Goal: Contribute content: Contribute content

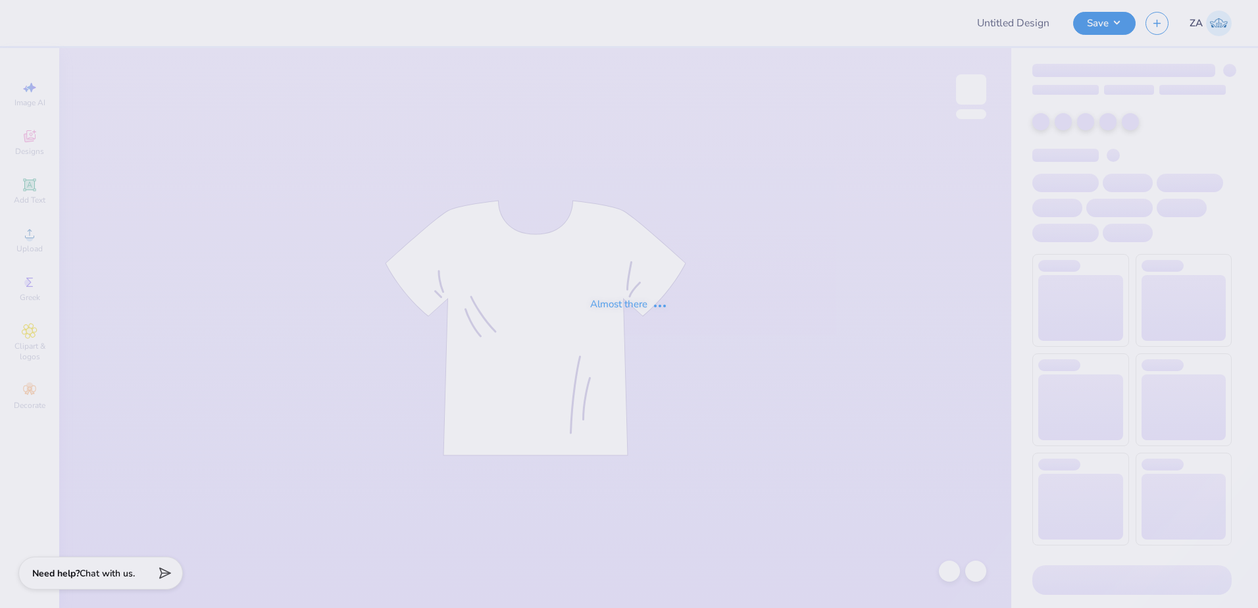
type input "new smores proof"
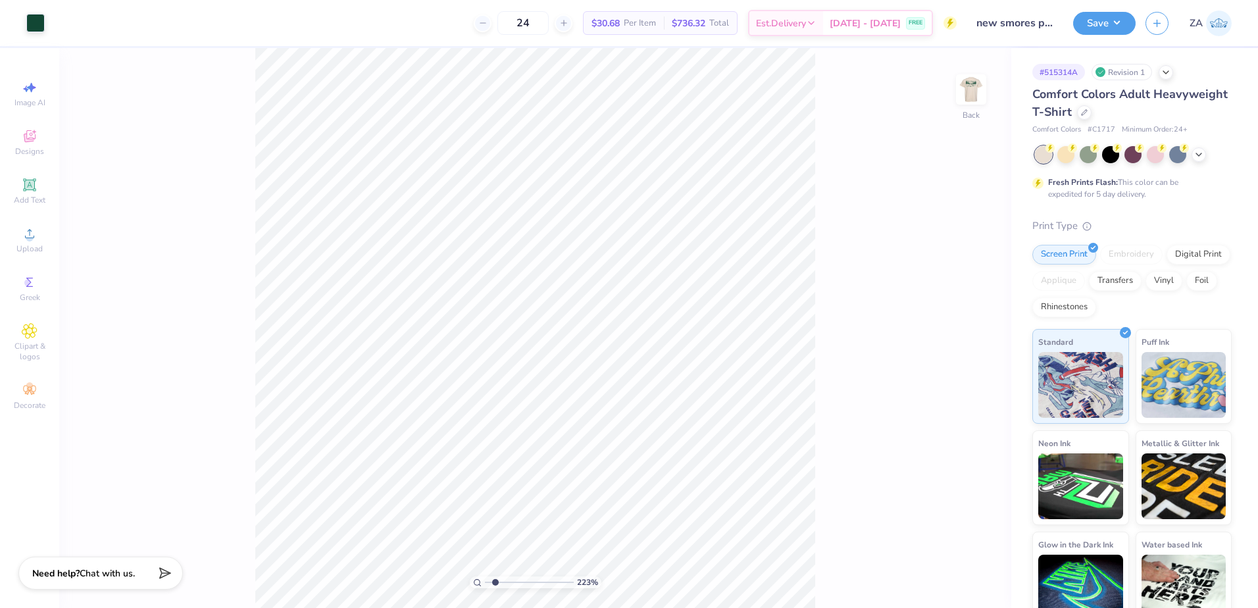
drag, startPoint x: 489, startPoint y: 584, endPoint x: 495, endPoint y: 585, distance: 6.6
type input "1.86"
click at [495, 585] on input "range" at bounding box center [529, 582] width 89 height 12
click at [711, 335] on li "Ungroup" at bounding box center [740, 334] width 103 height 26
type input "0.72"
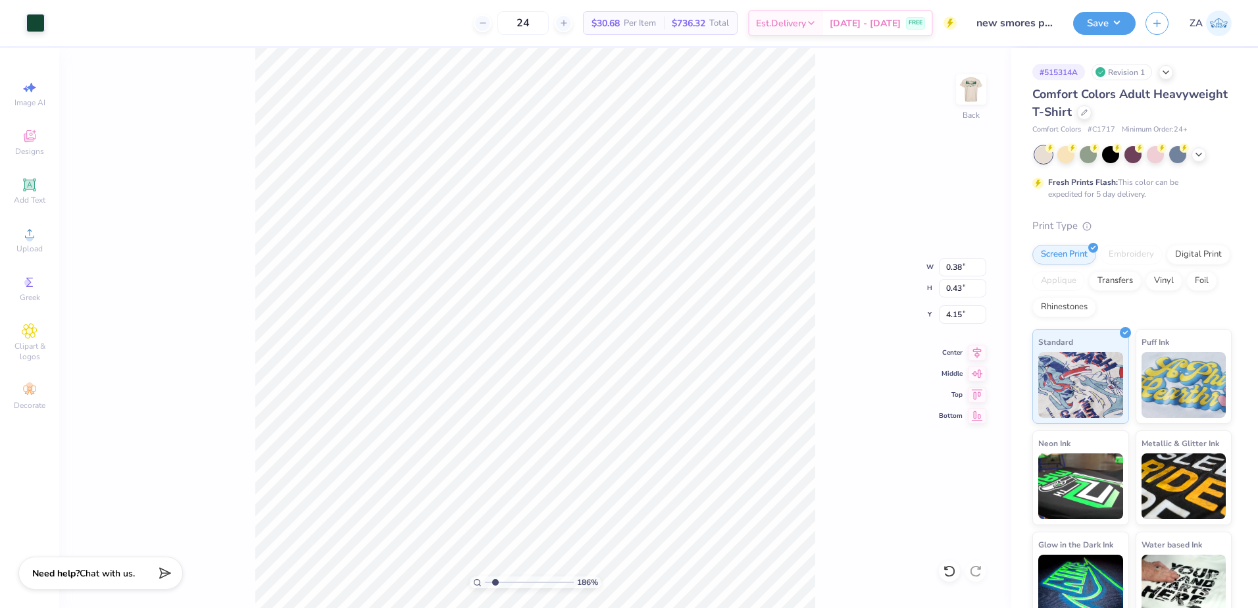
type input "0.55"
type input "4.03"
click at [26, 250] on span "Upload" at bounding box center [29, 248] width 26 height 11
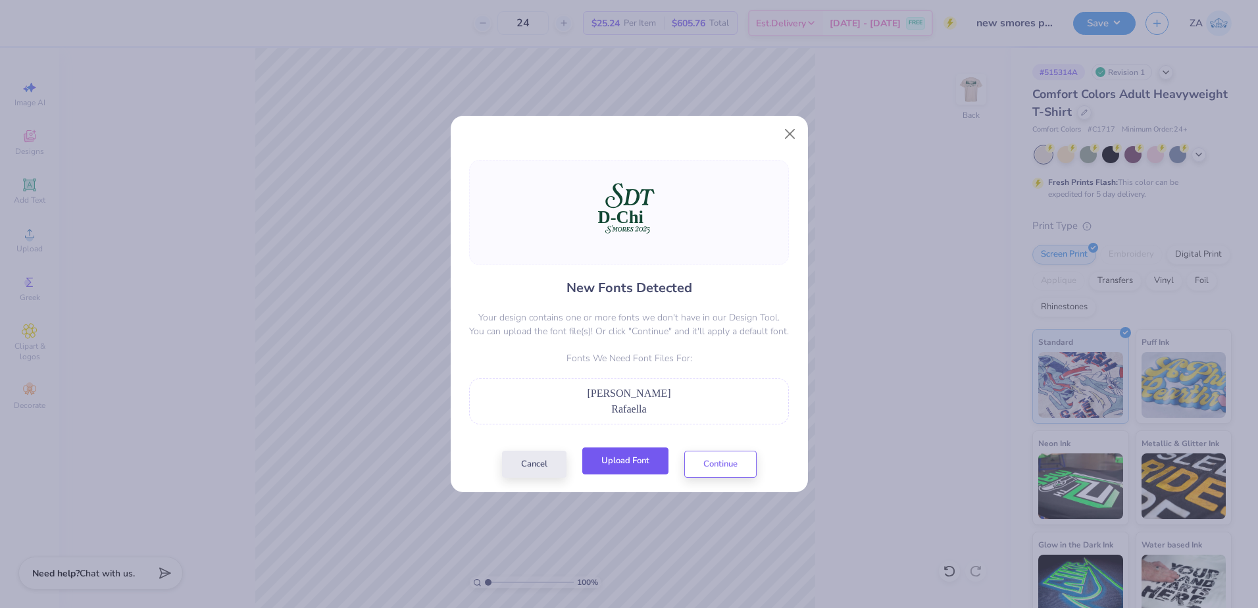
click at [624, 455] on button "Upload Font" at bounding box center [625, 460] width 86 height 27
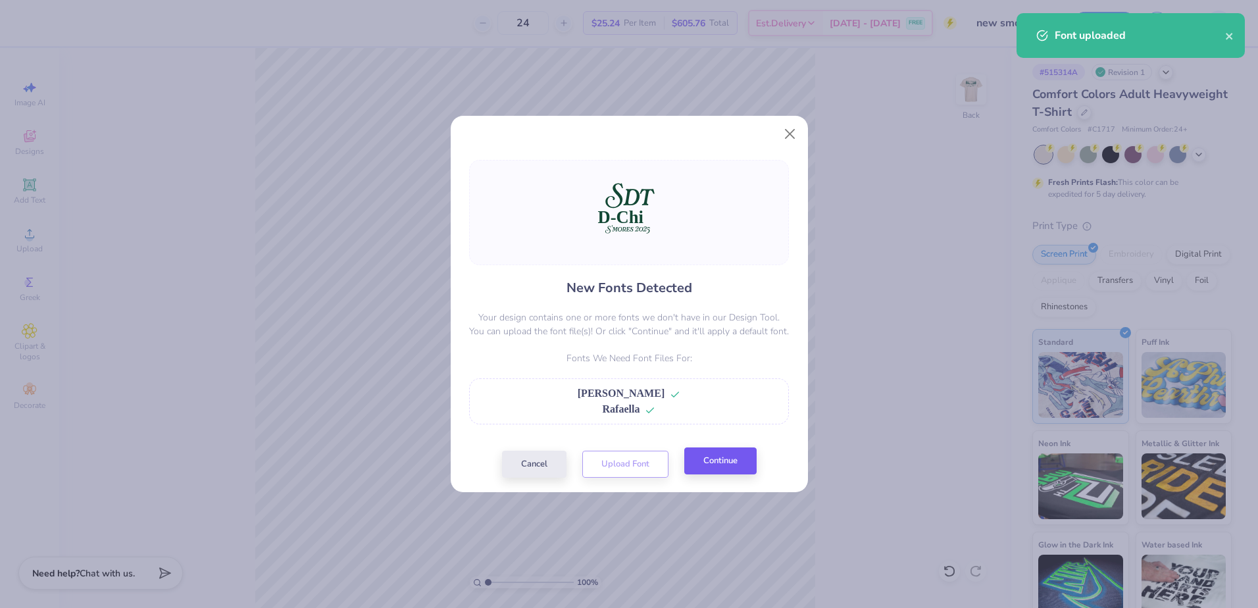
click at [724, 488] on div "New Fonts Detected Your design contains one or more fonts we don't have in our …" at bounding box center [629, 318] width 357 height 347
click at [717, 469] on button "Continue" at bounding box center [720, 460] width 72 height 27
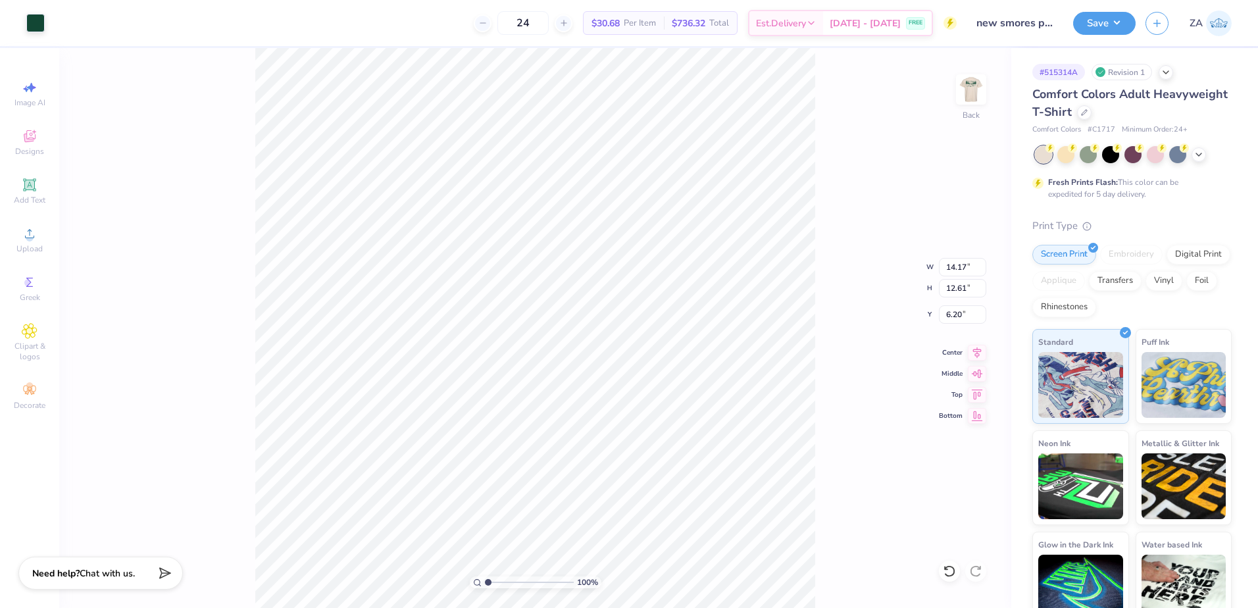
type input "6.39"
type input "5.68"
type input "6.52"
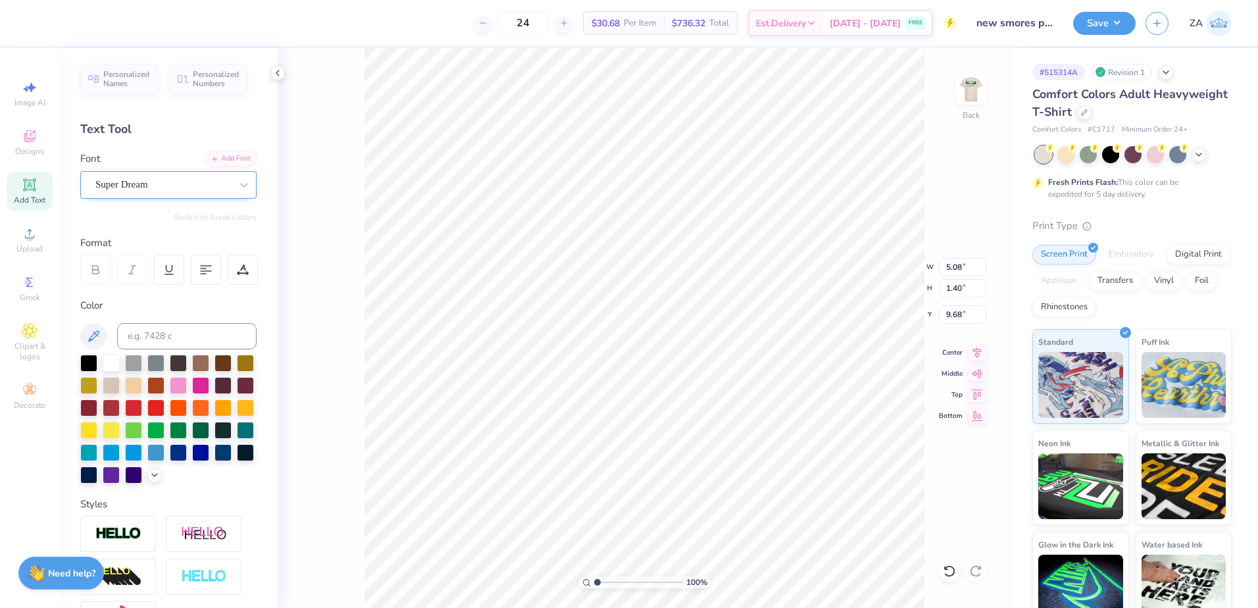
click at [169, 189] on div "Super Dream" at bounding box center [163, 184] width 138 height 20
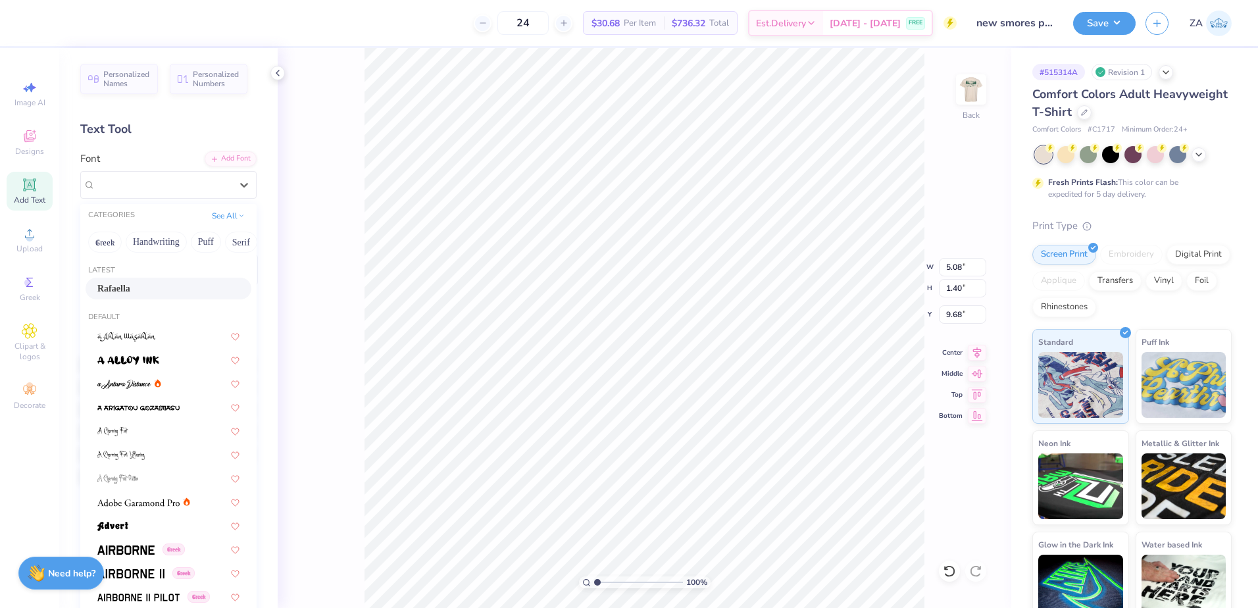
click at [162, 283] on div "Rafaella" at bounding box center [168, 289] width 142 height 14
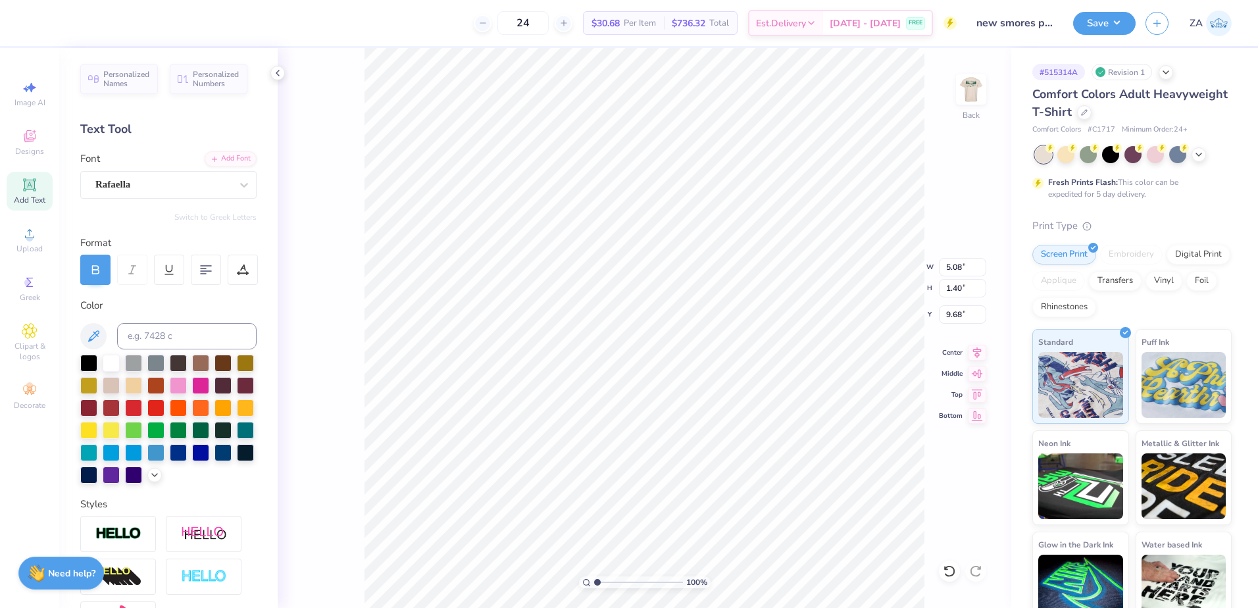
type input "6.37"
type input "1.66"
type input "9.36"
drag, startPoint x: 596, startPoint y: 582, endPoint x: 642, endPoint y: 577, distance: 46.3
type input "5.88"
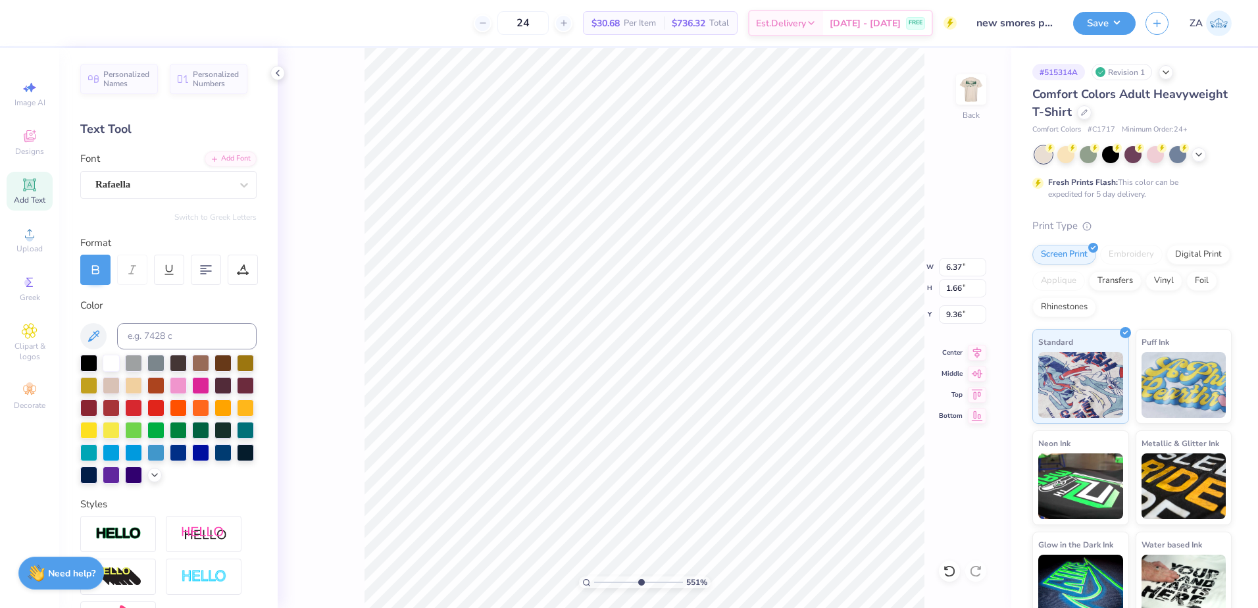
click at [640, 579] on input "range" at bounding box center [638, 582] width 89 height 12
type input "9.50"
drag, startPoint x: 639, startPoint y: 582, endPoint x: 594, endPoint y: 576, distance: 45.1
type input "1"
click at [594, 577] on input "range" at bounding box center [638, 582] width 89 height 12
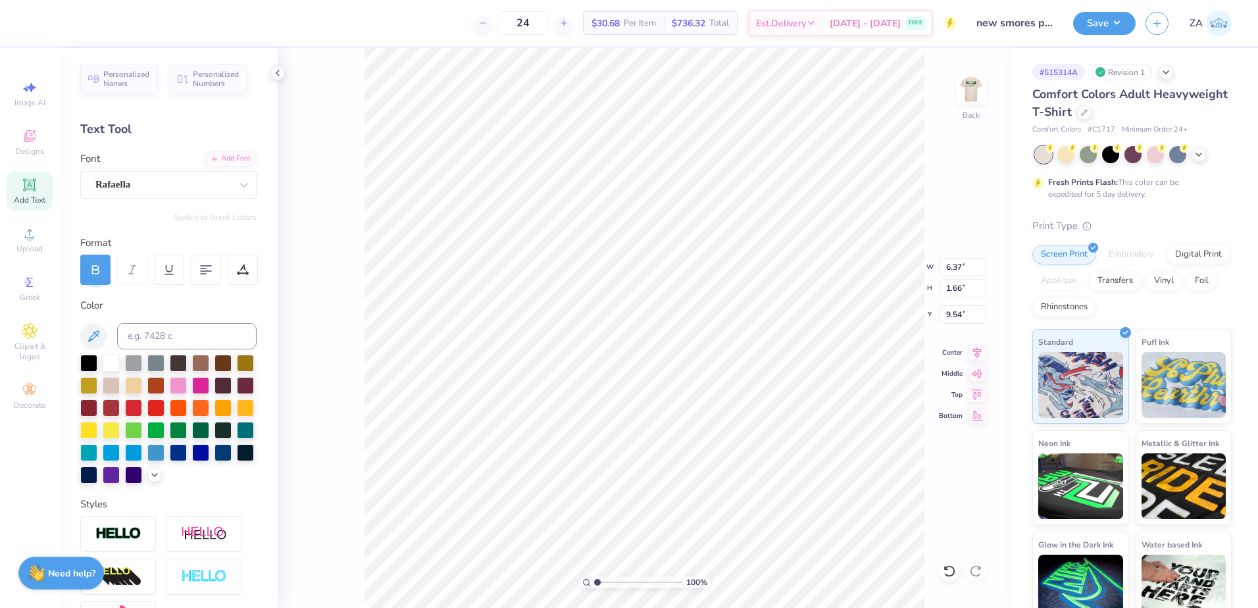
type input "9.54"
drag, startPoint x: 964, startPoint y: 260, endPoint x: 941, endPoint y: 260, distance: 23.0
click at [941, 260] on input "6.37" at bounding box center [962, 267] width 47 height 18
type input "3.50"
type input "3.12"
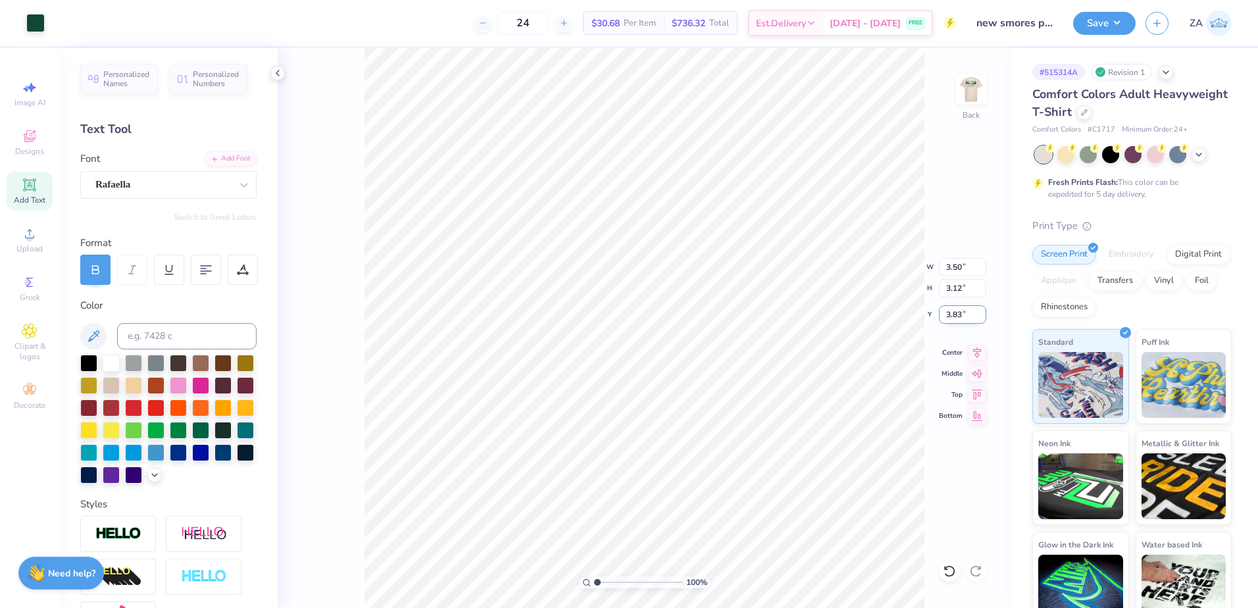
drag, startPoint x: 965, startPoint y: 313, endPoint x: 946, endPoint y: 312, distance: 19.1
click at [946, 312] on input "3.83" at bounding box center [962, 314] width 47 height 18
type input "3.00"
click at [978, 68] on img at bounding box center [971, 89] width 53 height 53
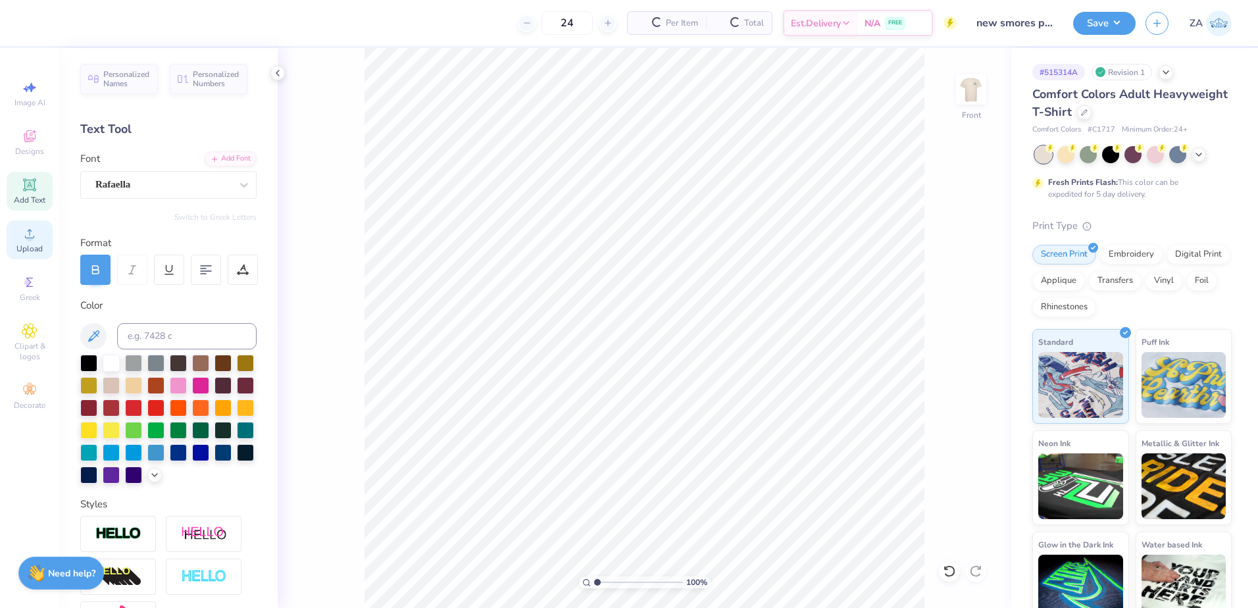
click at [47, 241] on div "Upload" at bounding box center [30, 239] width 46 height 39
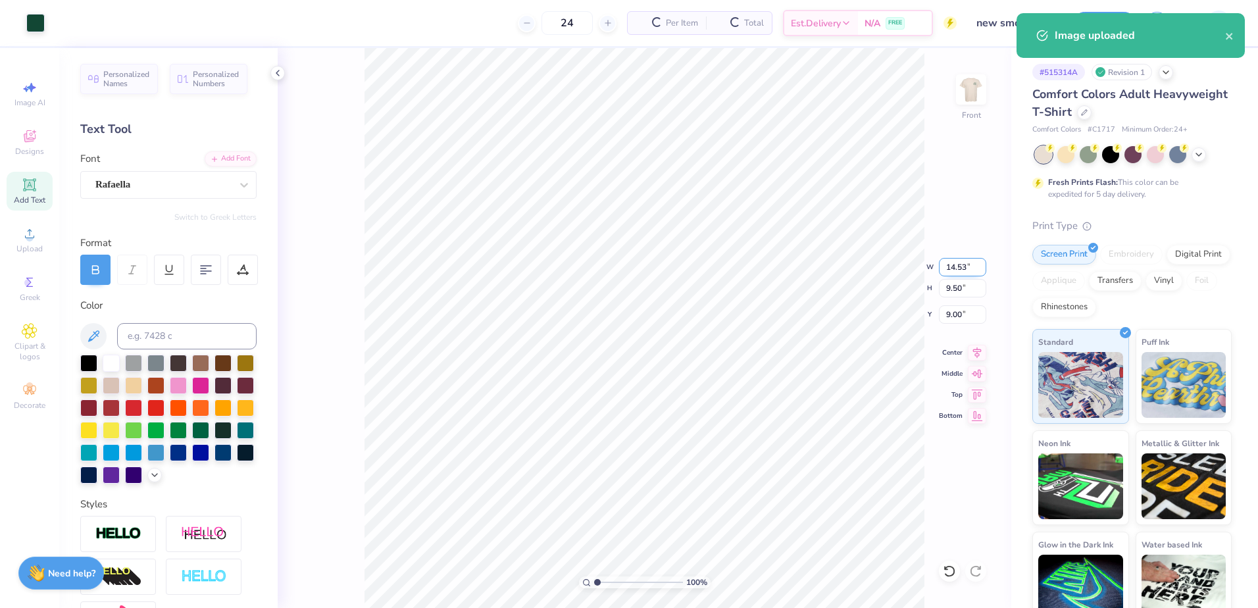
drag, startPoint x: 941, startPoint y: 266, endPoint x: 969, endPoint y: 266, distance: 28.3
click at [969, 266] on input "14.53" at bounding box center [962, 267] width 47 height 18
type input "12.50"
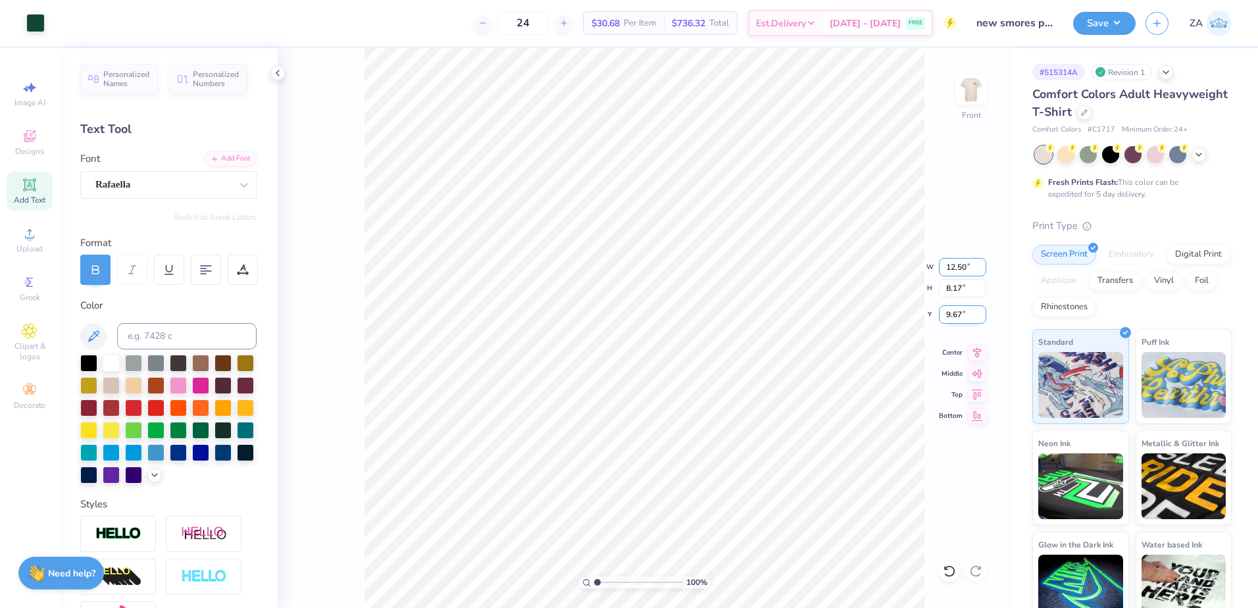
type input "8.17"
type input "9.67"
drag, startPoint x: 972, startPoint y: 311, endPoint x: 946, endPoint y: 313, distance: 25.7
click at [946, 313] on input "9.67" at bounding box center [962, 314] width 47 height 18
type input "3.00"
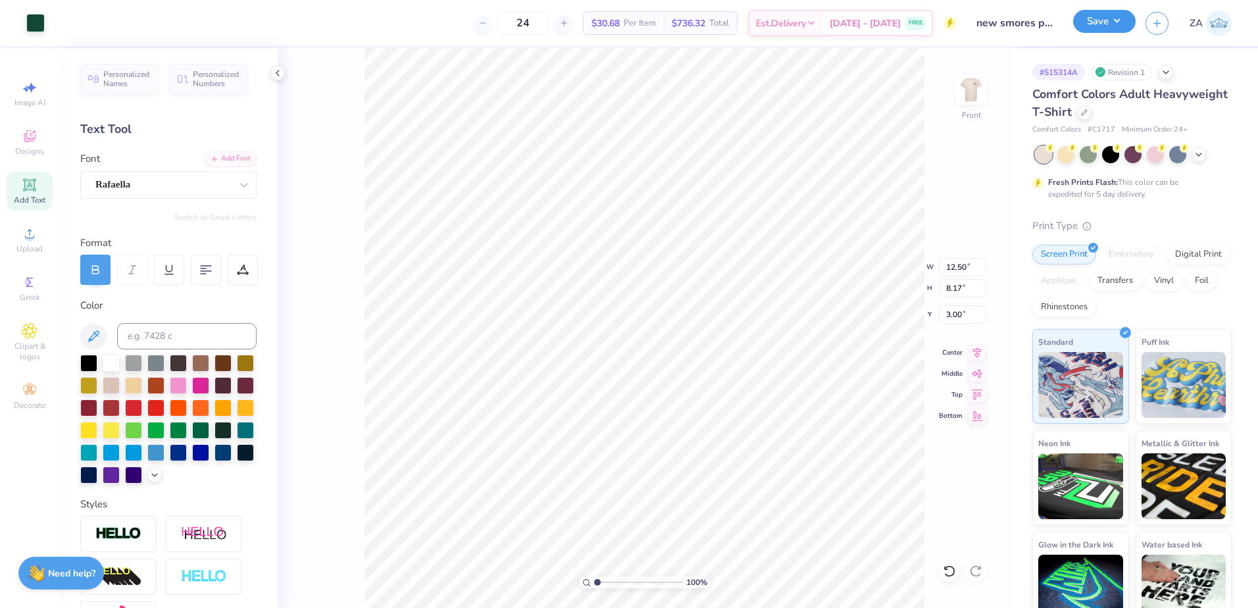
click at [1113, 23] on button "Save" at bounding box center [1104, 21] width 62 height 23
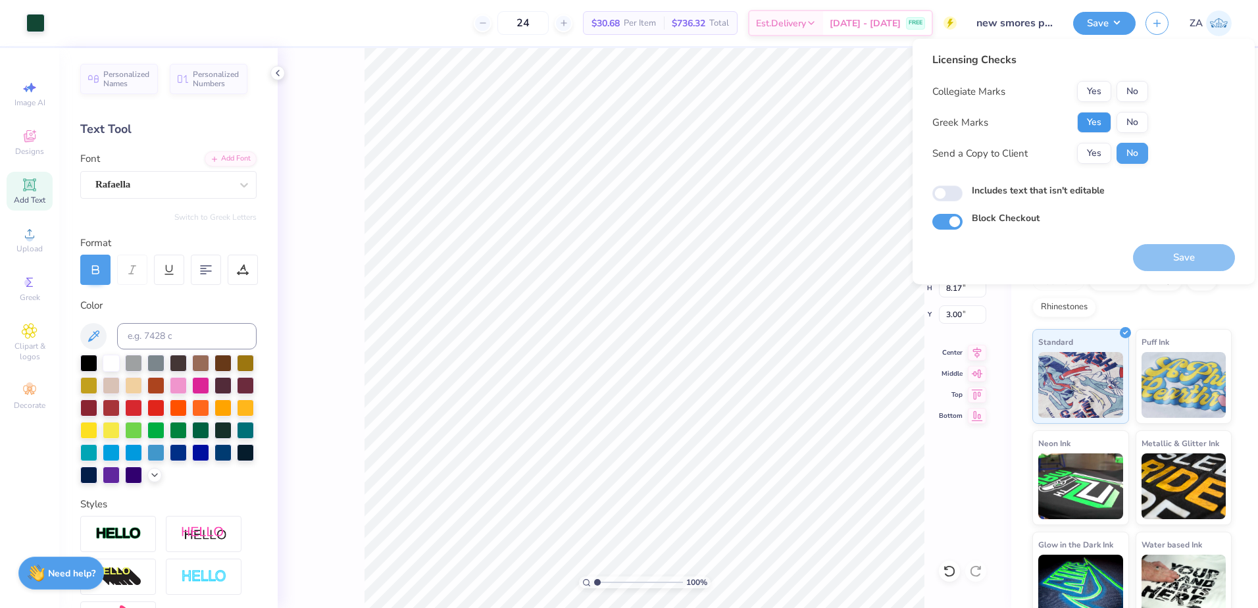
click at [1091, 130] on button "Yes" at bounding box center [1094, 122] width 34 height 21
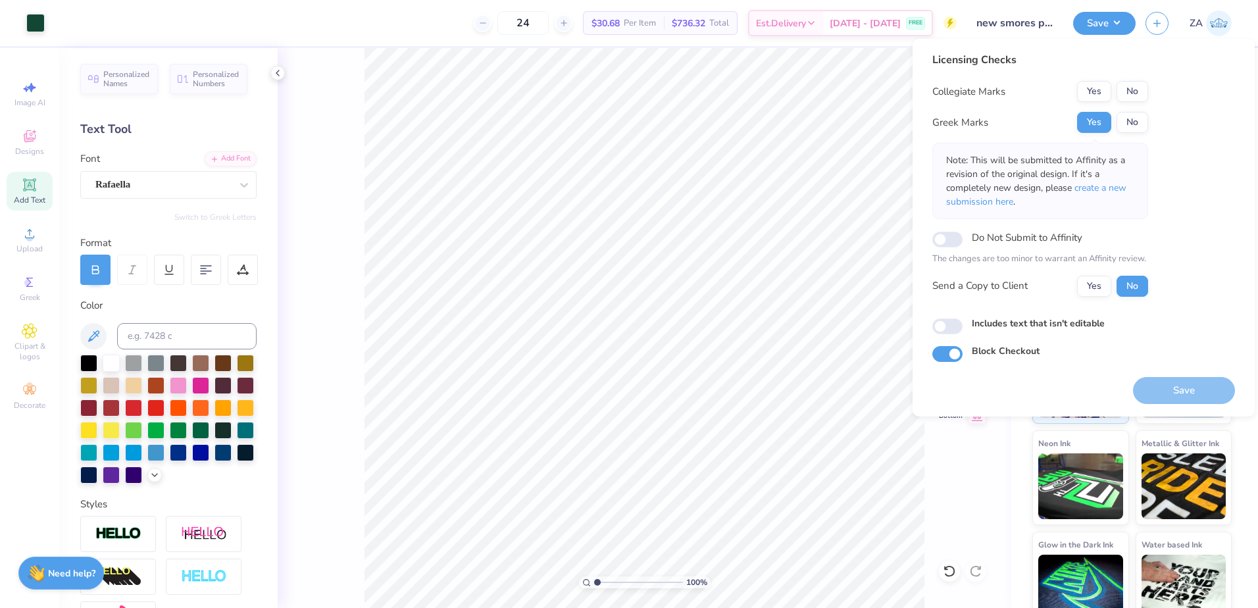
click at [1148, 96] on div "Licensing Checks Collegiate Marks Yes No Greek Marks Yes No Note: This will be …" at bounding box center [1083, 207] width 303 height 310
click at [1140, 89] on button "No" at bounding box center [1132, 91] width 32 height 21
click at [1164, 389] on button "Save" at bounding box center [1184, 390] width 102 height 27
